Goal: Transaction & Acquisition: Purchase product/service

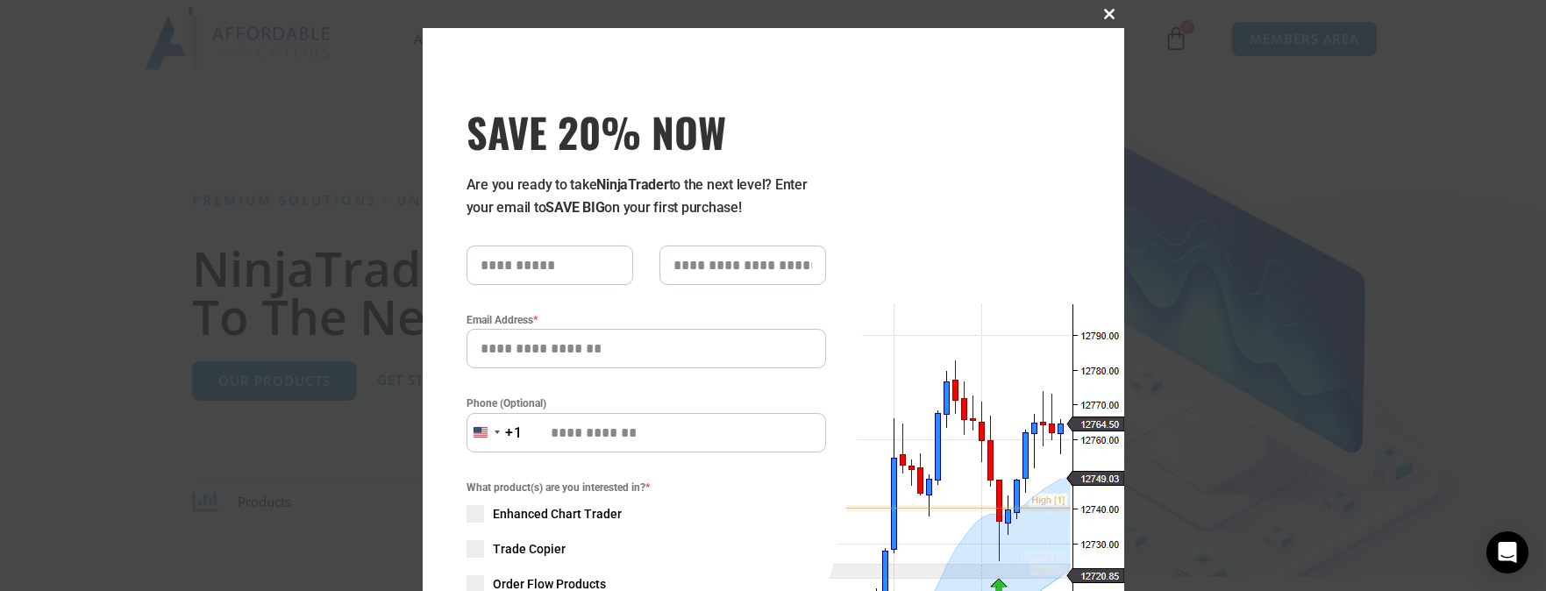
click at [1100, 18] on span at bounding box center [1110, 14] width 28 height 11
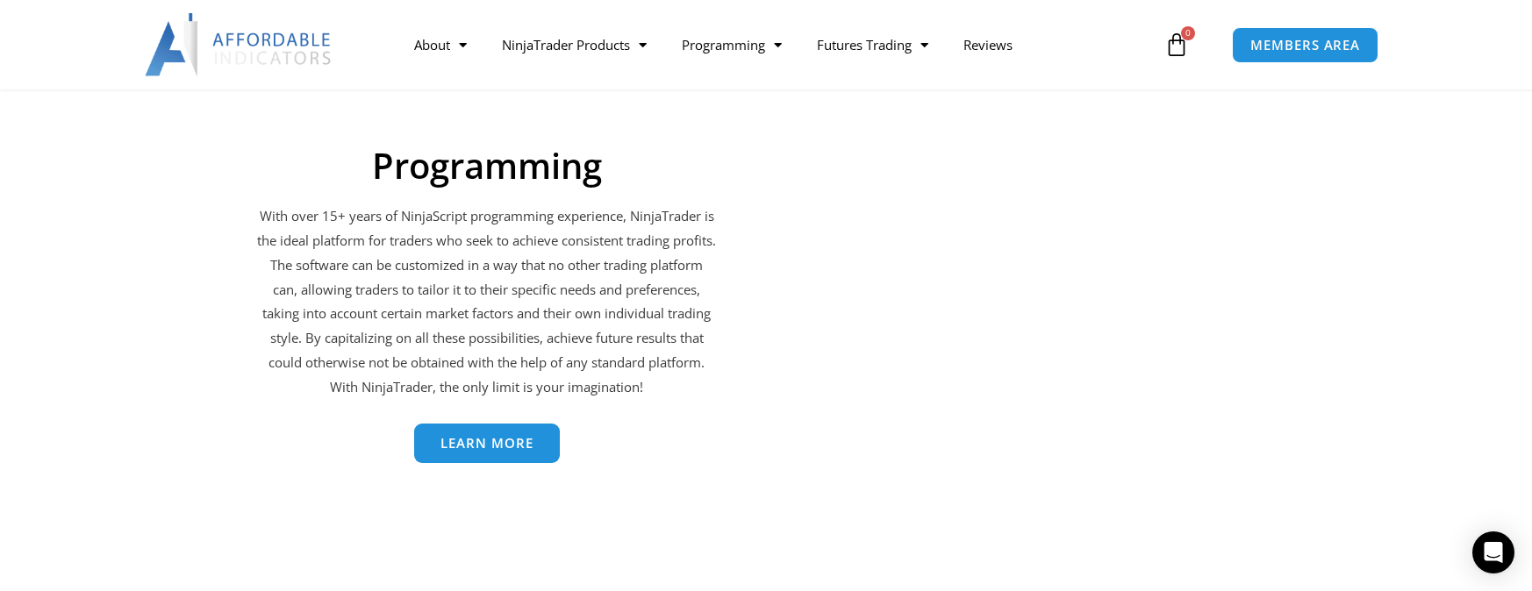
scroll to position [3237, 0]
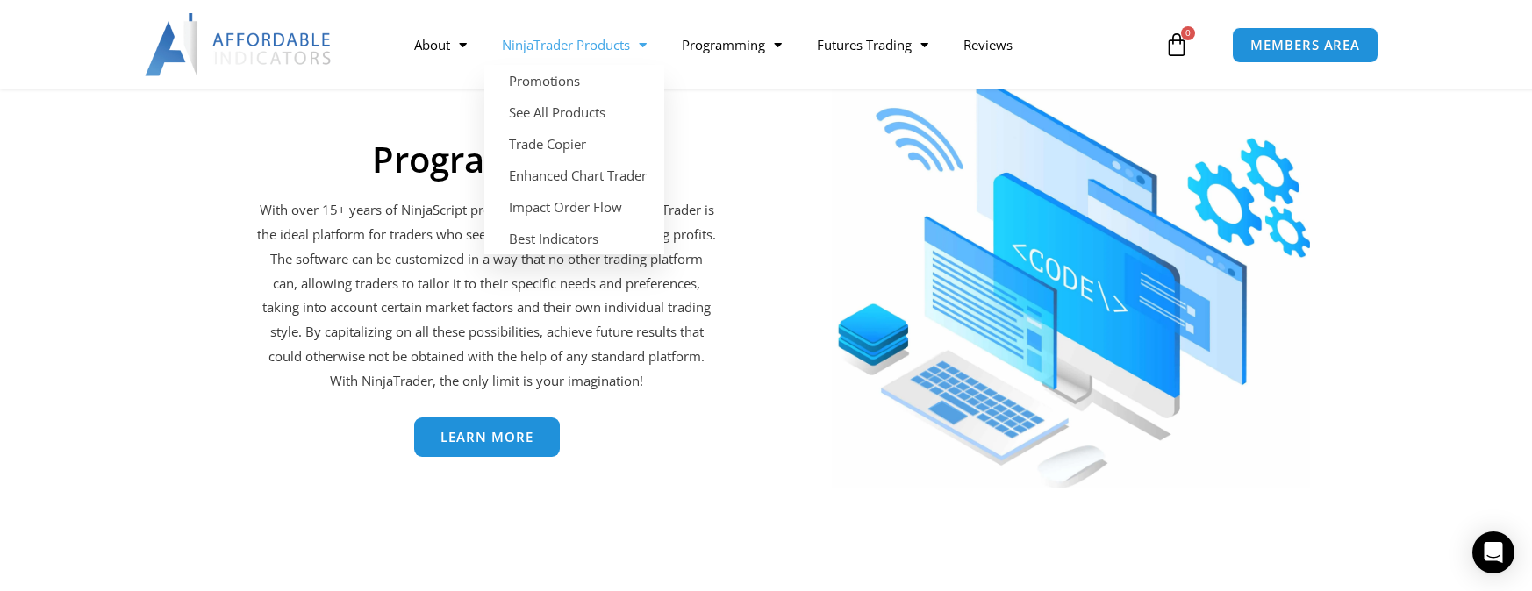
click at [572, 50] on link "NinjaTrader Products" at bounding box center [574, 45] width 180 height 40
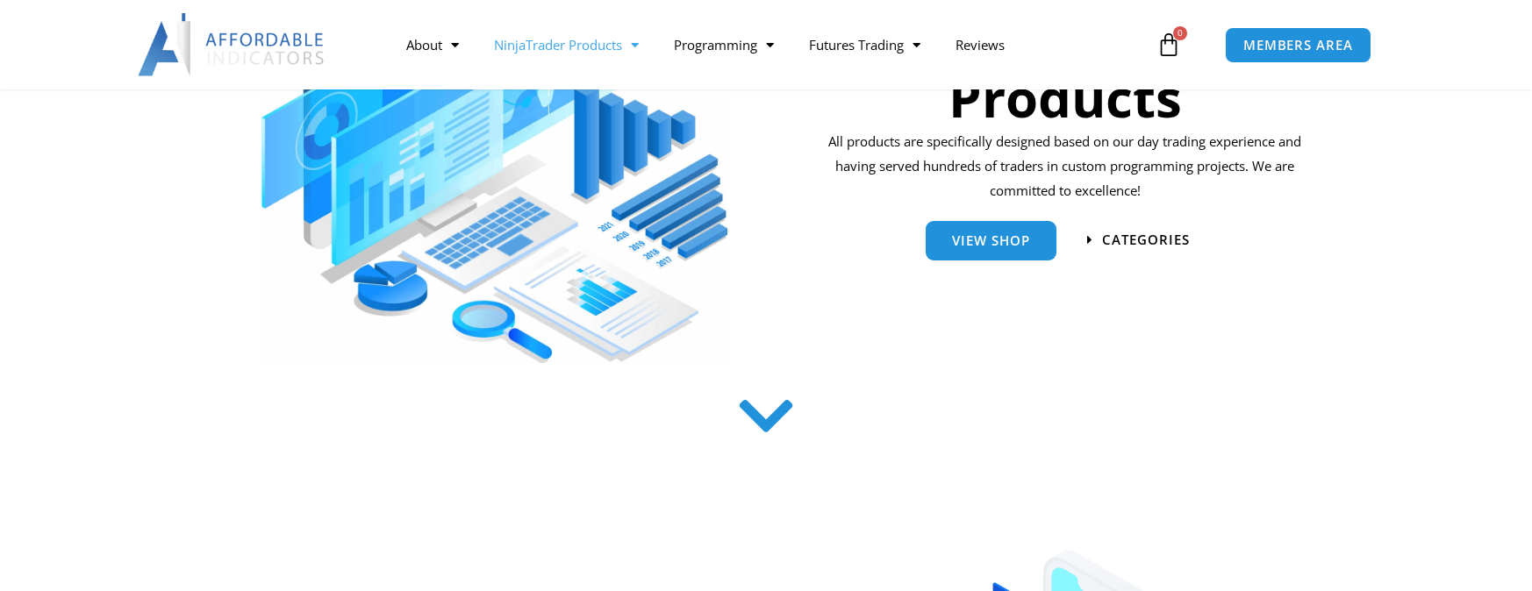
scroll to position [212, 0]
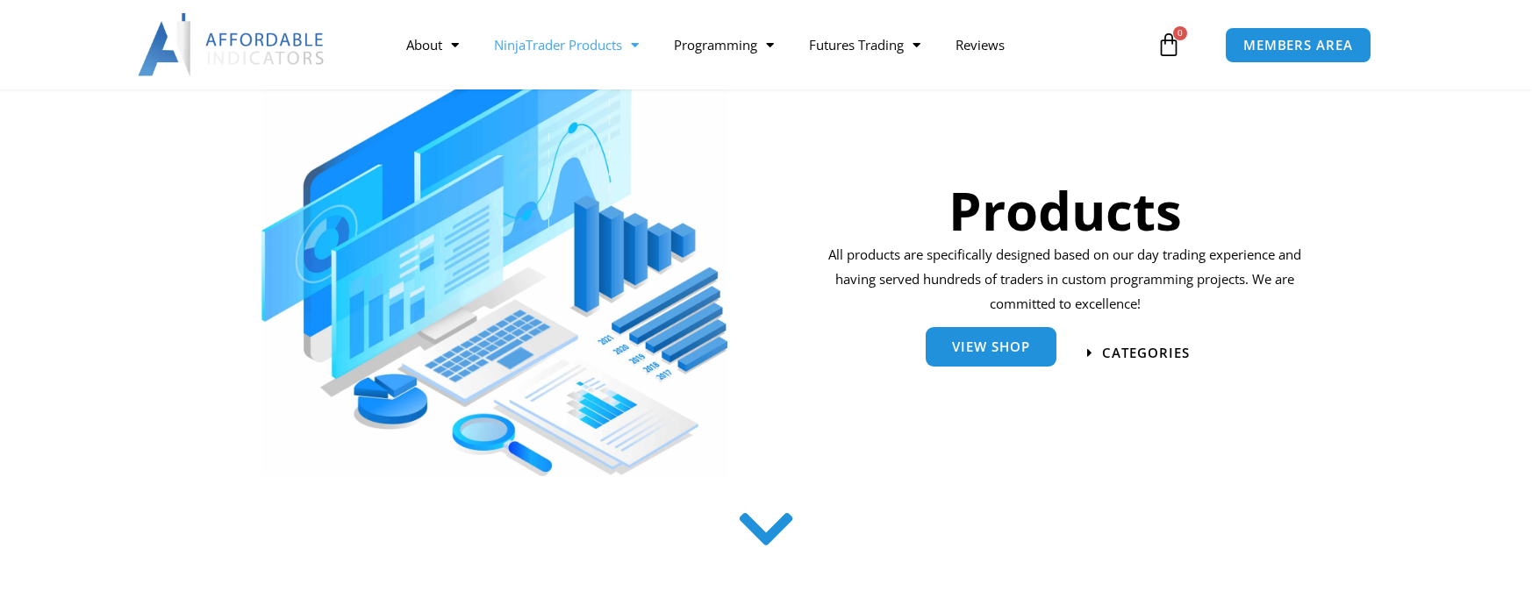
click at [976, 346] on span "View Shop" at bounding box center [991, 346] width 78 height 13
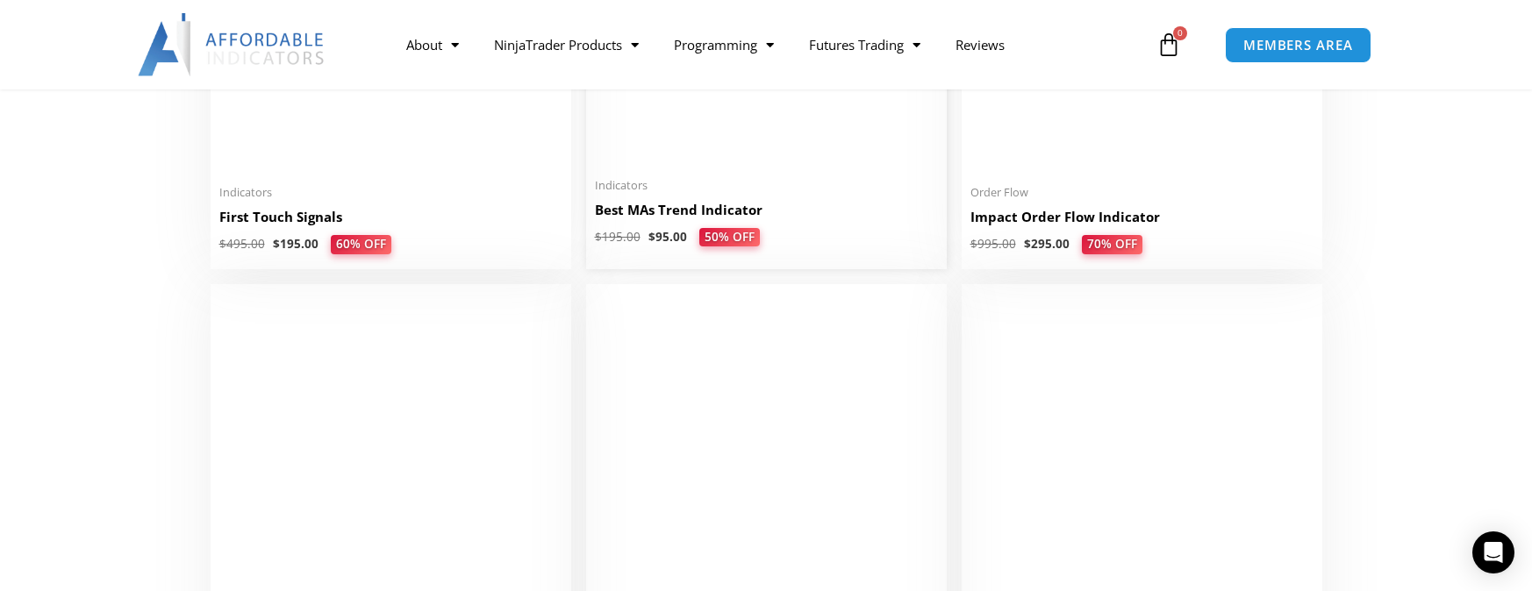
scroll to position [3033, 0]
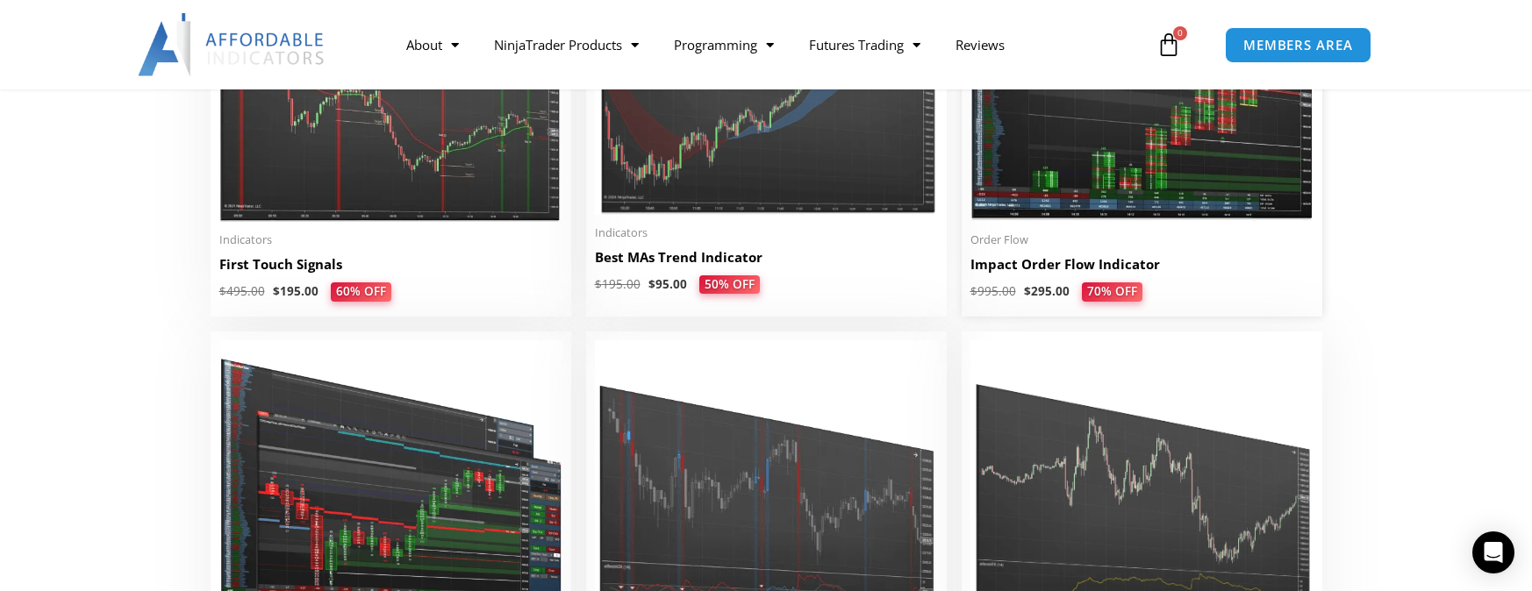
click at [1078, 166] on img at bounding box center [1141, 74] width 343 height 295
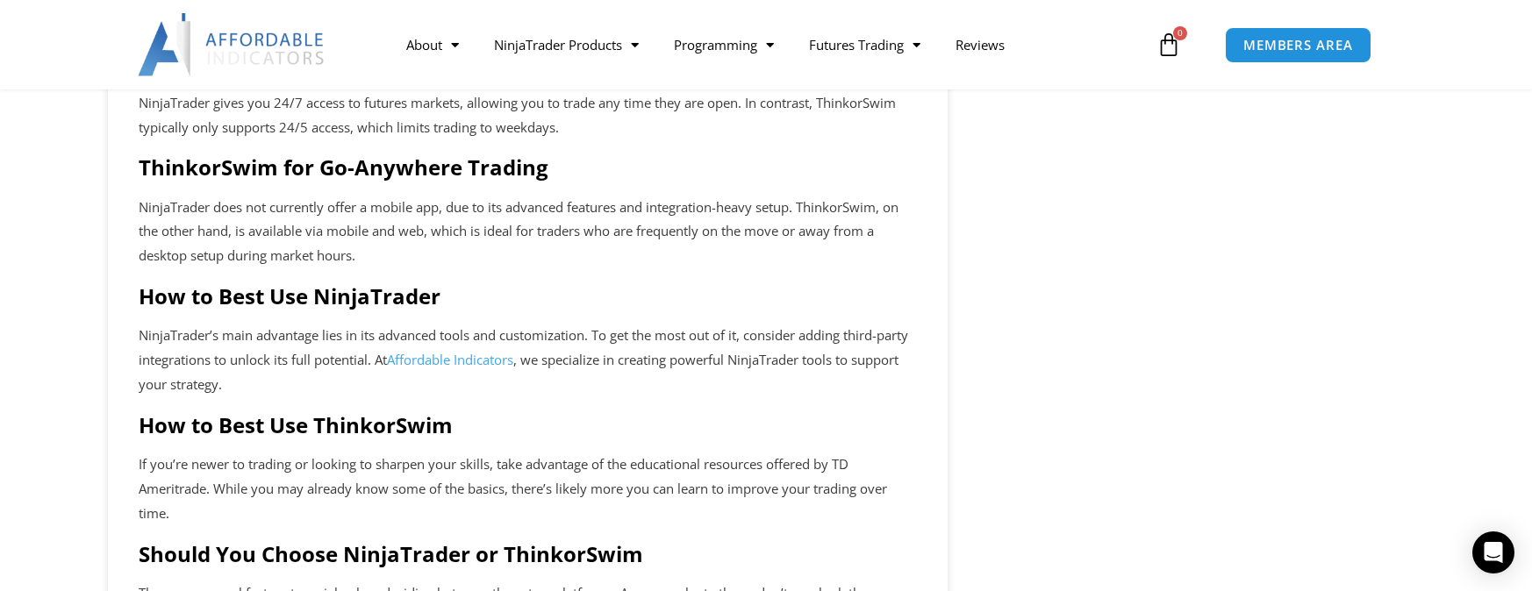
scroll to position [2711, 0]
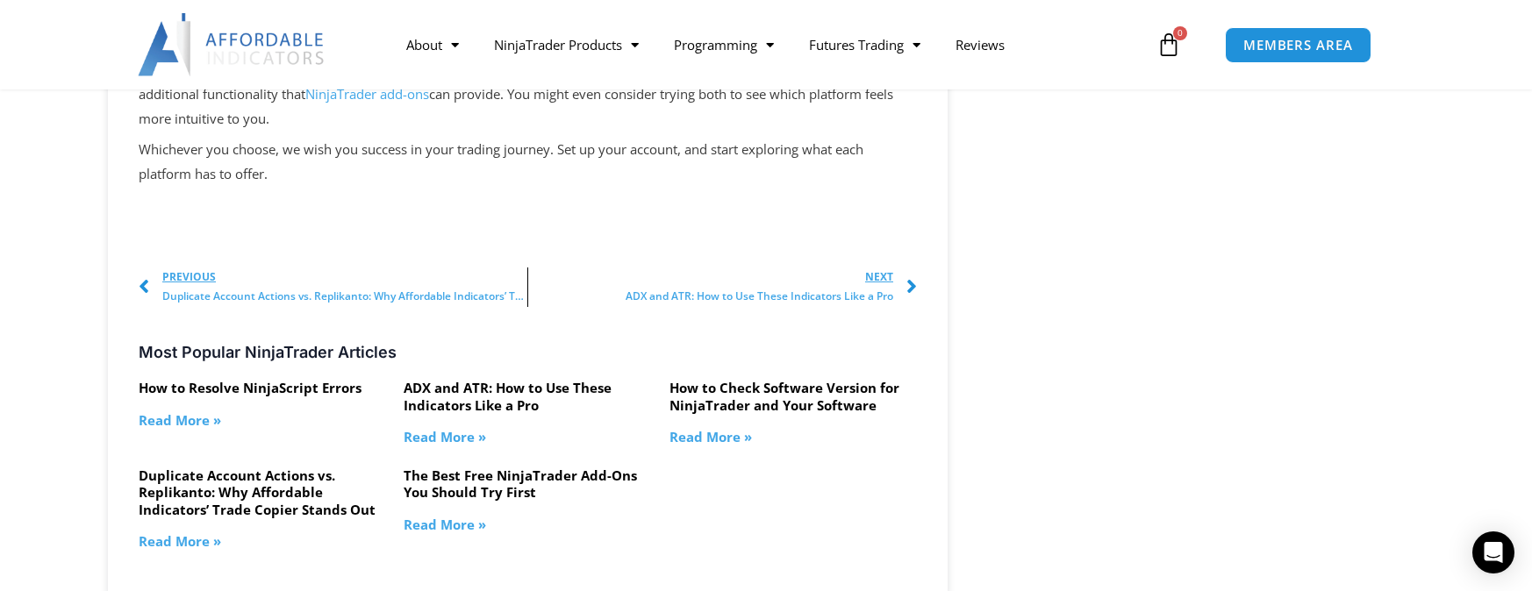
click at [287, 76] on img at bounding box center [232, 44] width 189 height 63
